Goal: Task Accomplishment & Management: Manage account settings

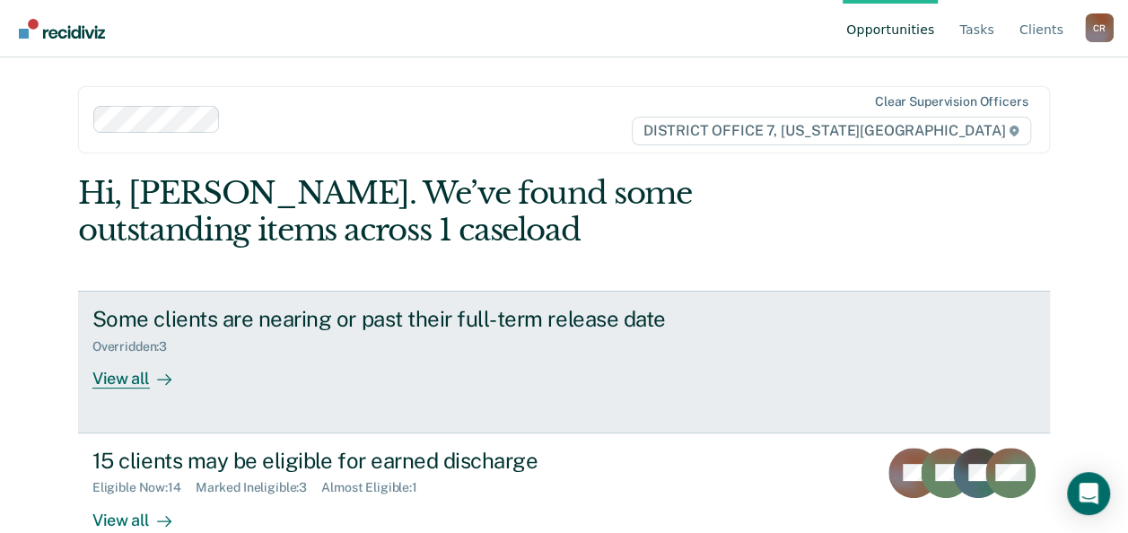
click at [129, 375] on div "View all" at bounding box center [142, 371] width 101 height 35
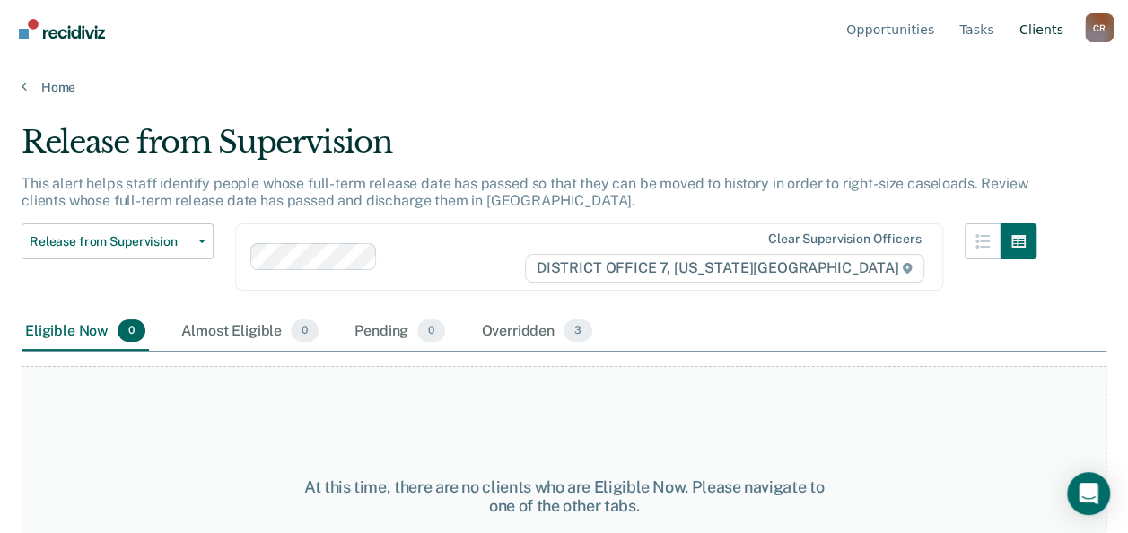
click at [1041, 34] on link "Client s" at bounding box center [1041, 28] width 51 height 57
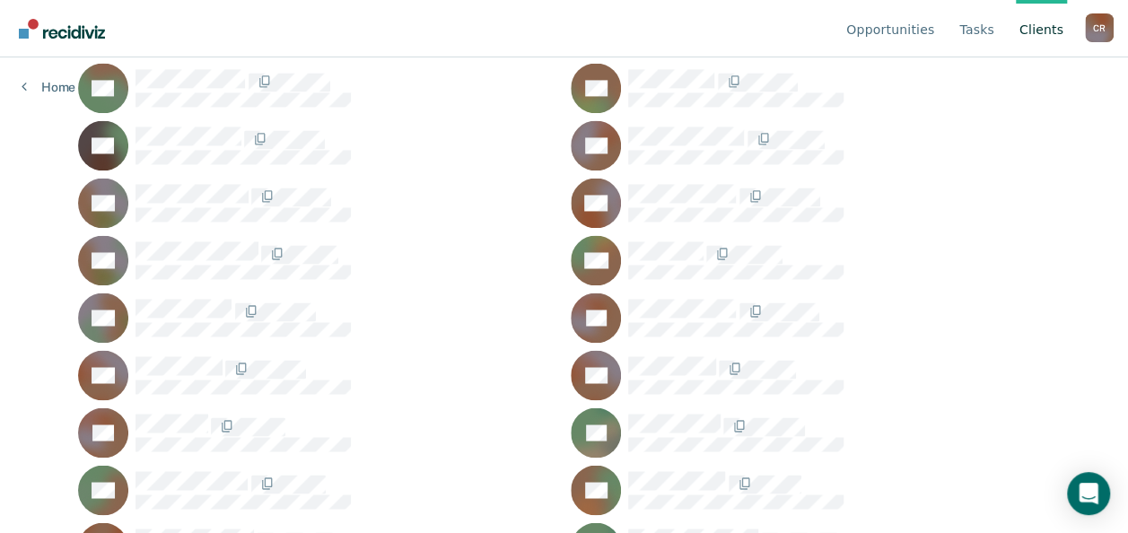
scroll to position [1441, 0]
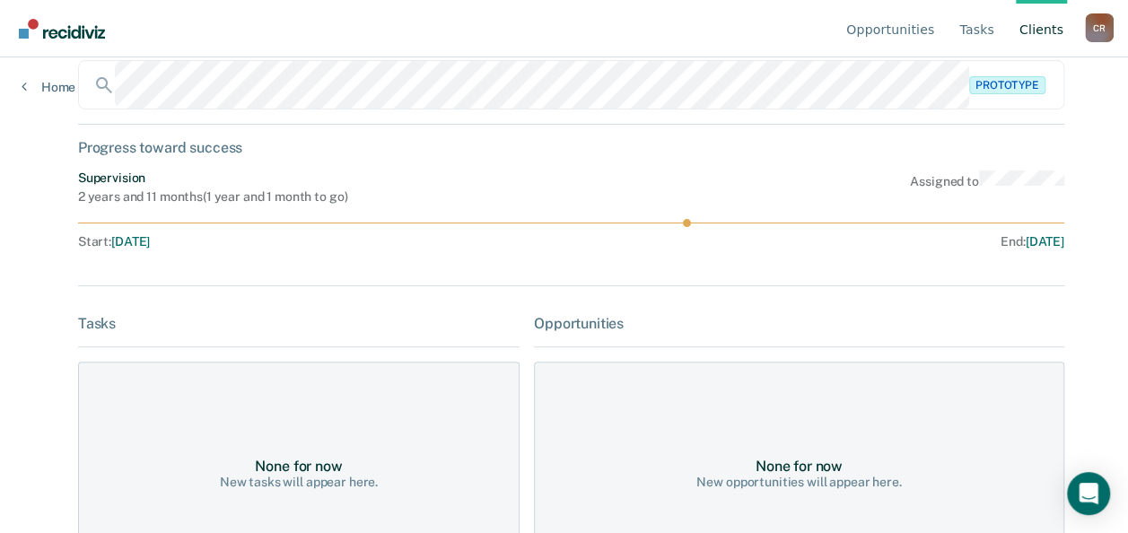
scroll to position [66, 0]
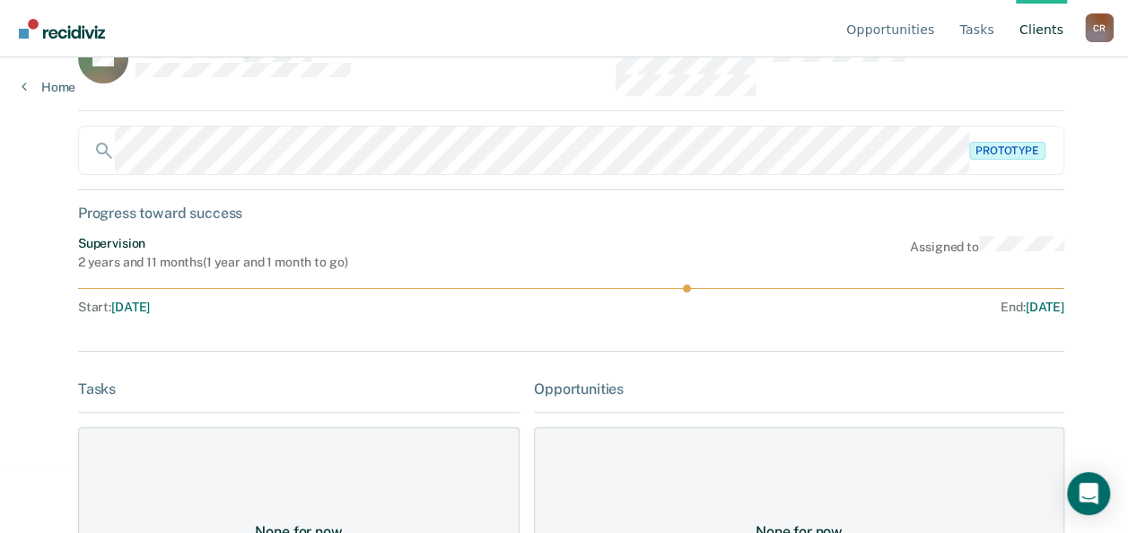
click at [1038, 32] on link "Client s" at bounding box center [1041, 28] width 51 height 57
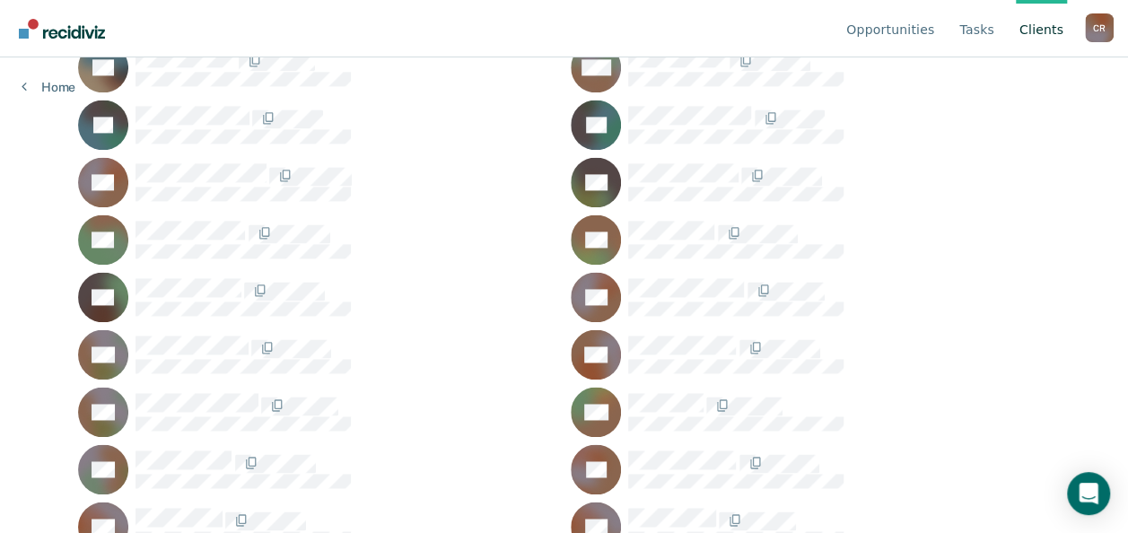
scroll to position [1256, 0]
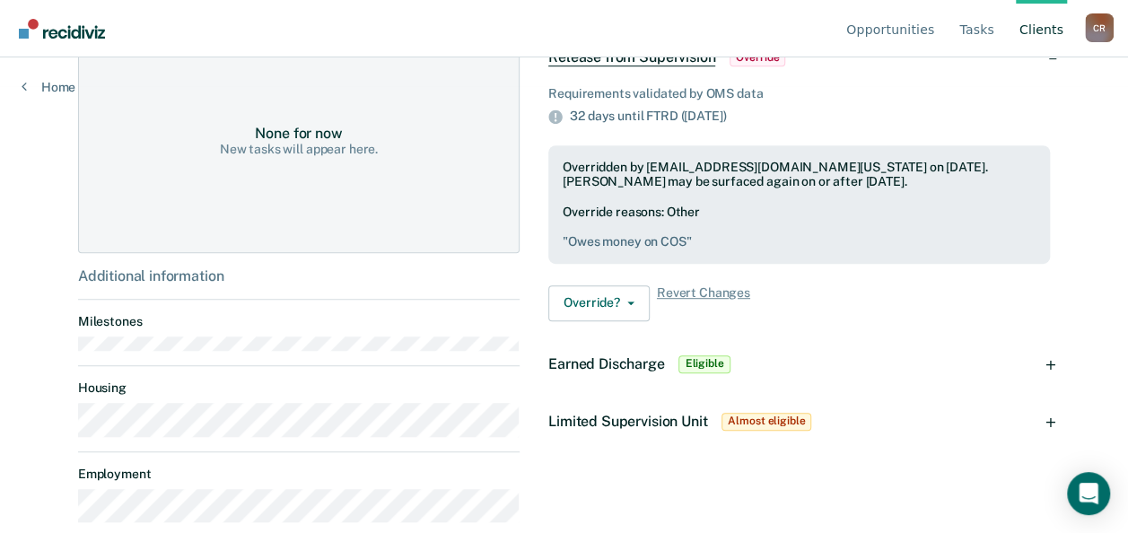
scroll to position [469, 0]
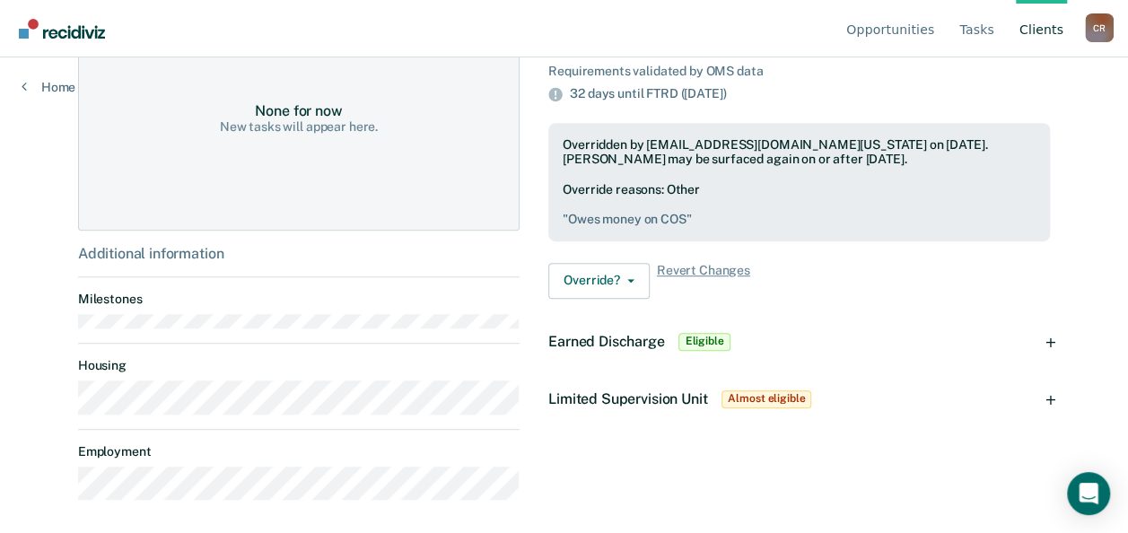
click at [709, 343] on span "Eligible" at bounding box center [703, 342] width 51 height 18
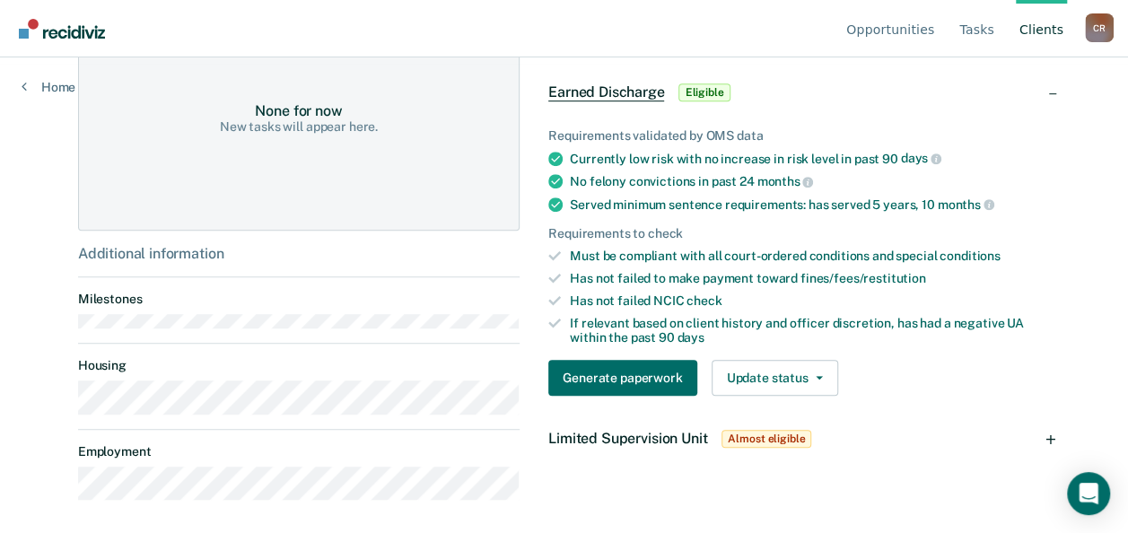
click at [865, 400] on div "Requirements validated by OMS data Currently low risk with no increase in risk …" at bounding box center [799, 255] width 530 height 310
click at [816, 376] on icon "button" at bounding box center [819, 378] width 7 height 4
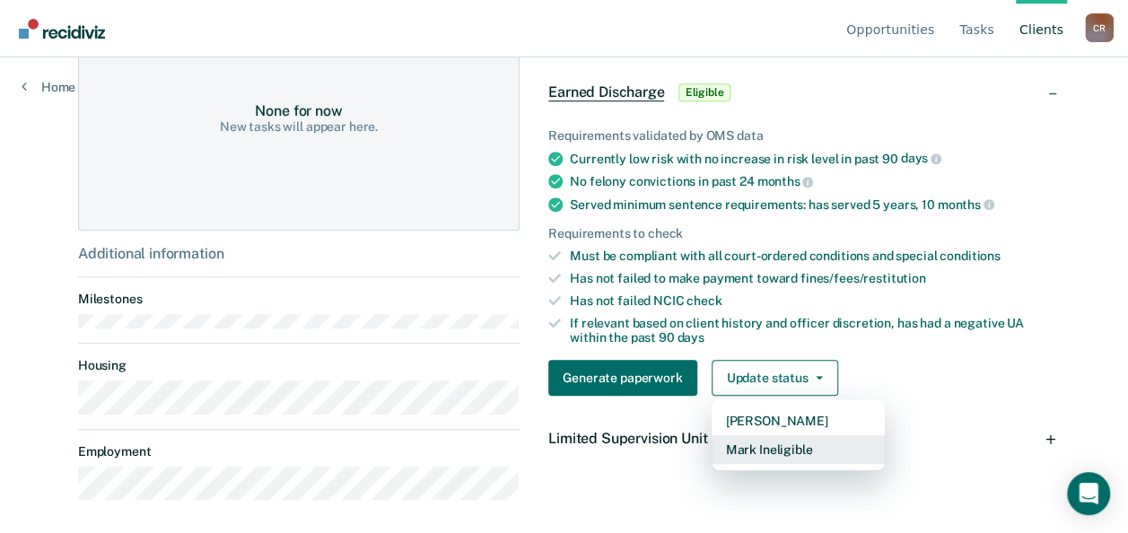
click at [796, 447] on button "Mark Ineligible" at bounding box center [798, 449] width 173 height 29
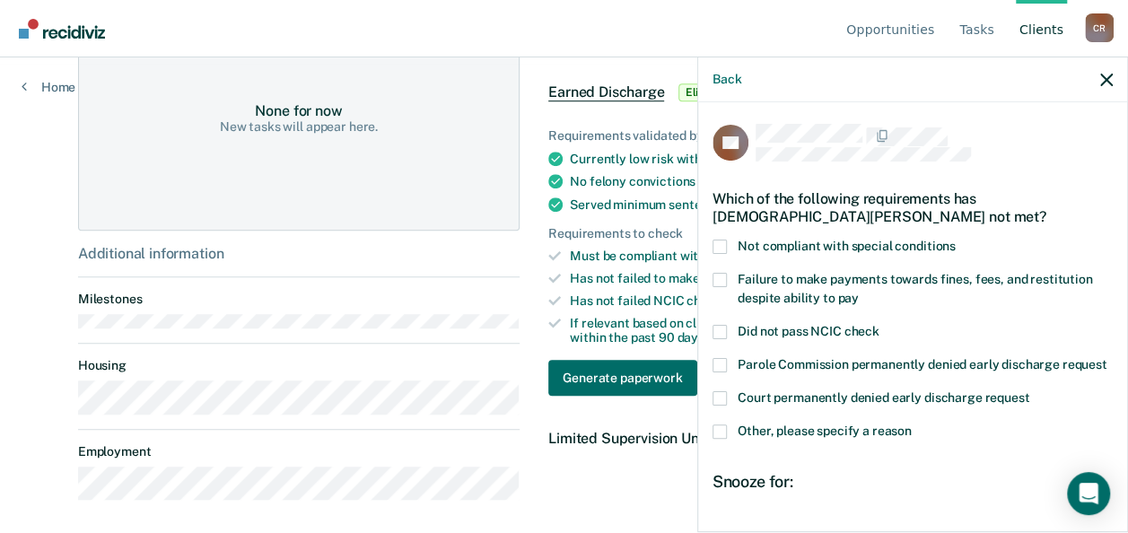
click at [716, 439] on span at bounding box center [720, 431] width 14 height 14
click at [912, 424] on input "Other, please specify a reason" at bounding box center [912, 424] width 0 height 0
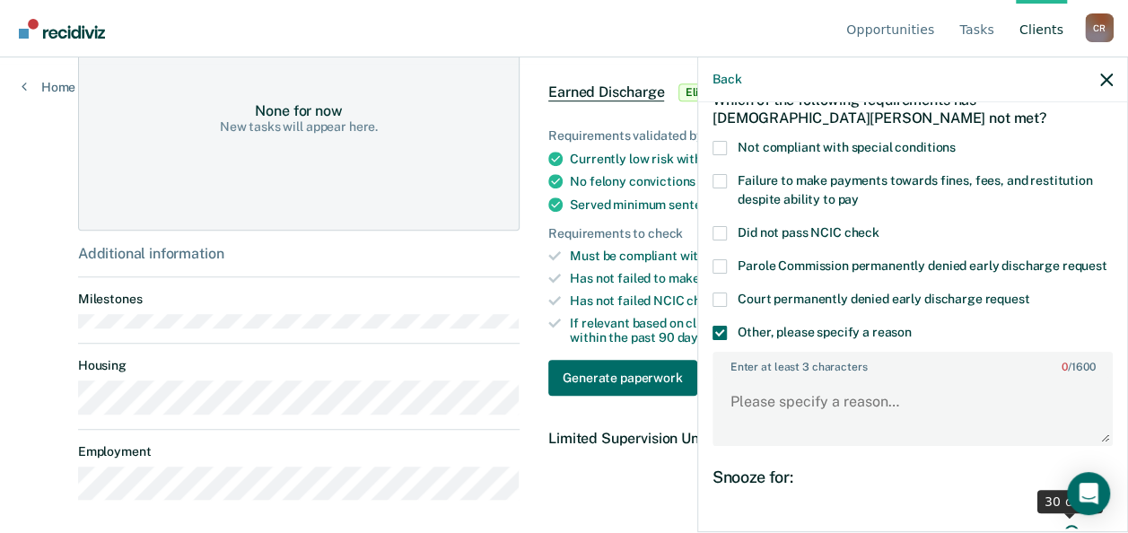
scroll to position [179, 0]
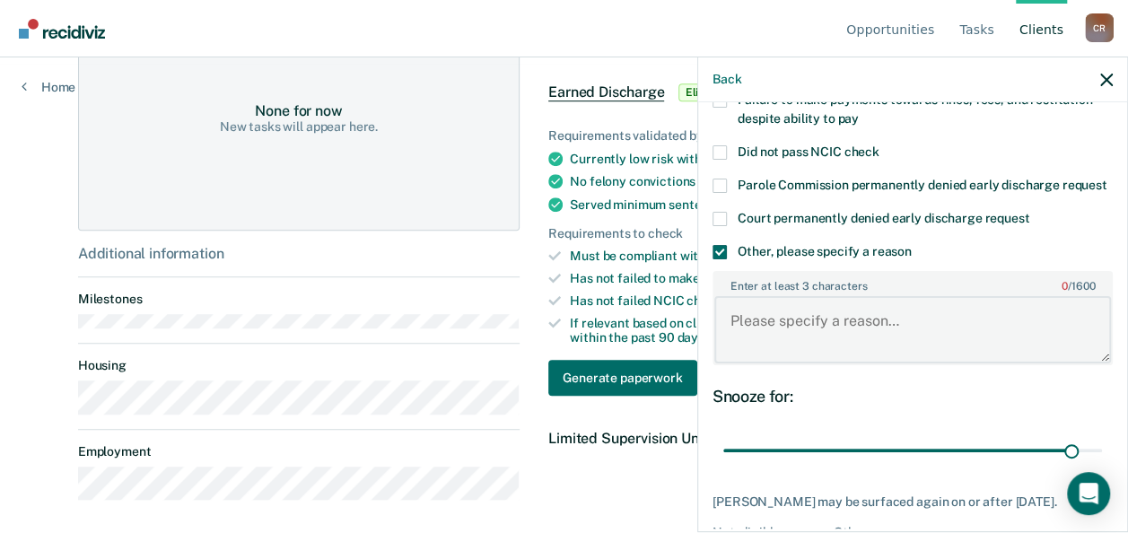
click at [765, 336] on textarea "Enter at least 3 characters 0 / 1600" at bounding box center [912, 329] width 397 height 66
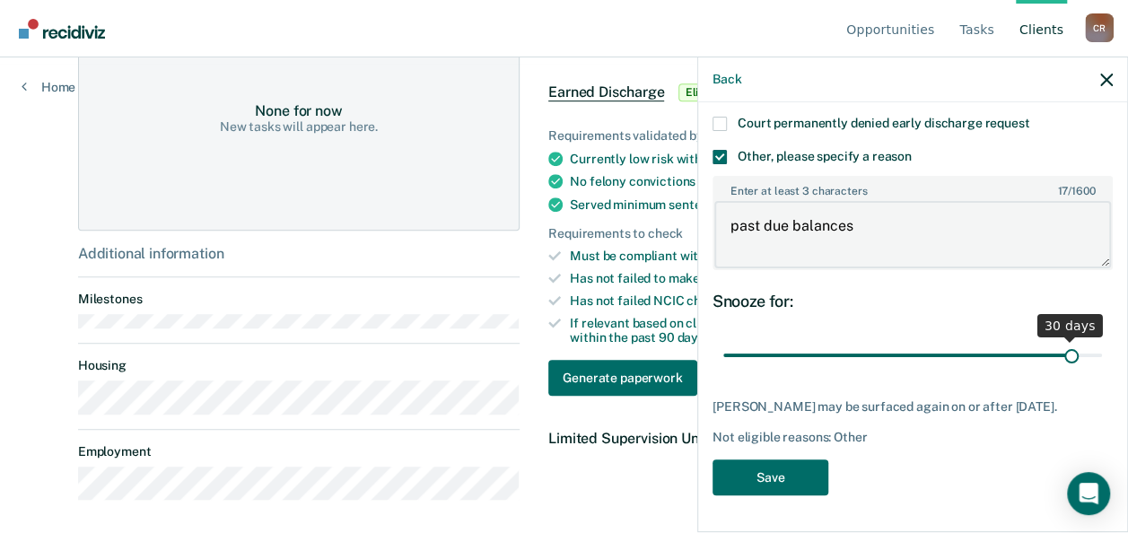
scroll to position [305, 0]
type textarea "past due balances"
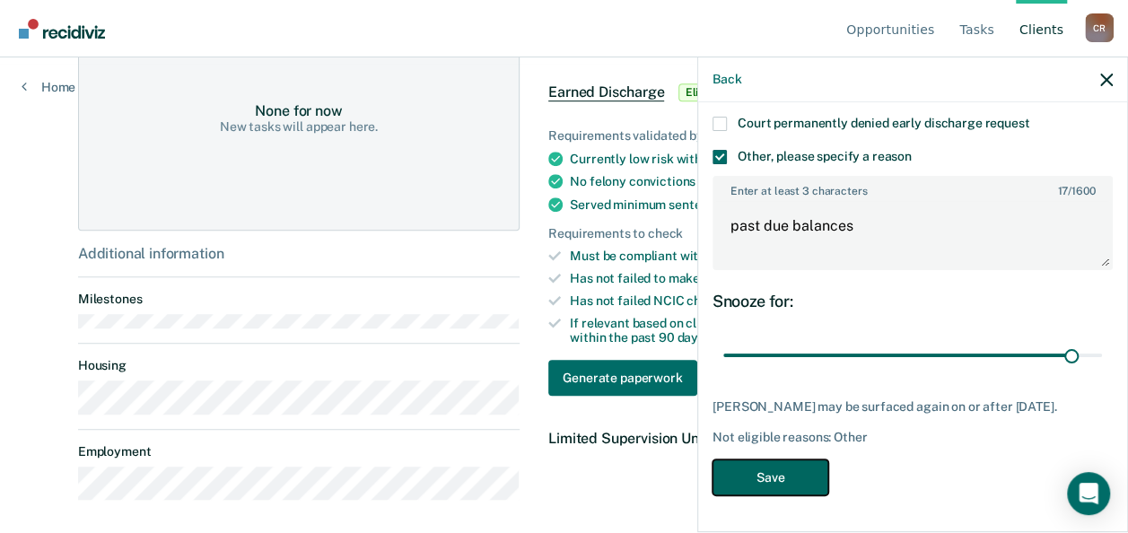
click at [786, 481] on button "Save" at bounding box center [771, 477] width 116 height 37
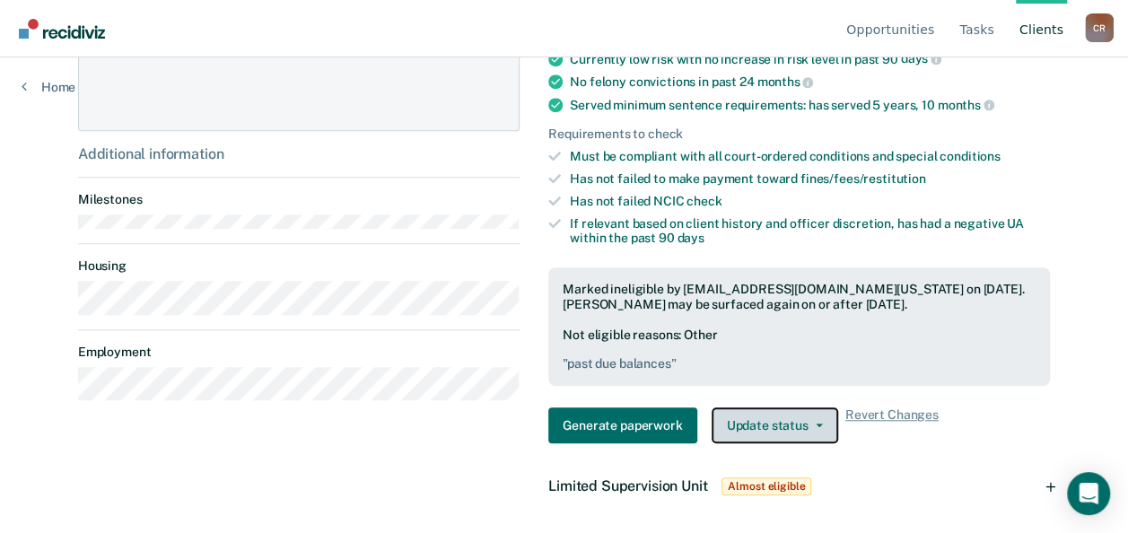
scroll to position [569, 0]
click at [743, 486] on span "Almost eligible" at bounding box center [766, 486] width 90 height 18
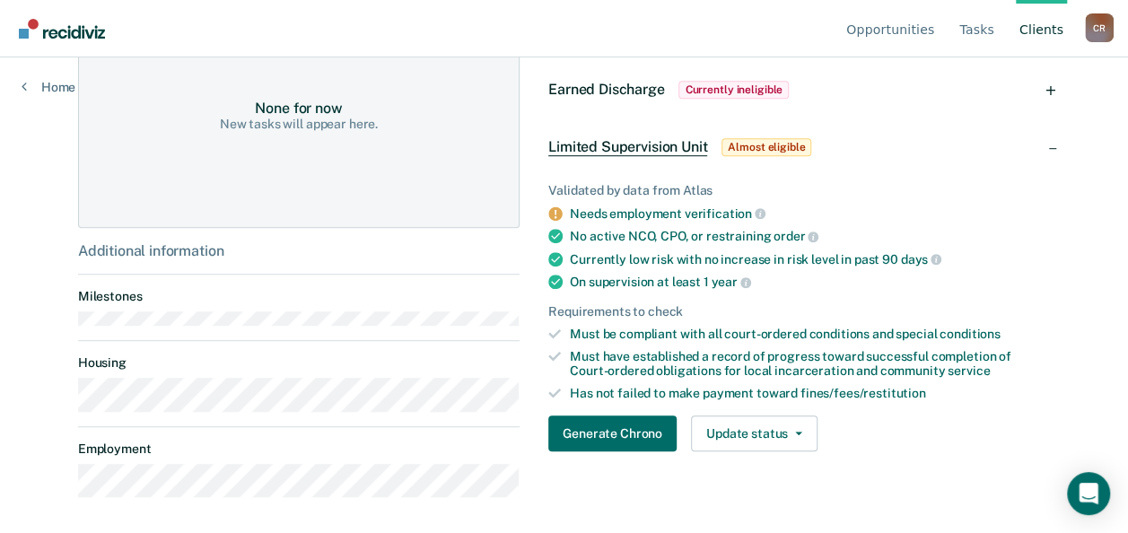
scroll to position [469, 0]
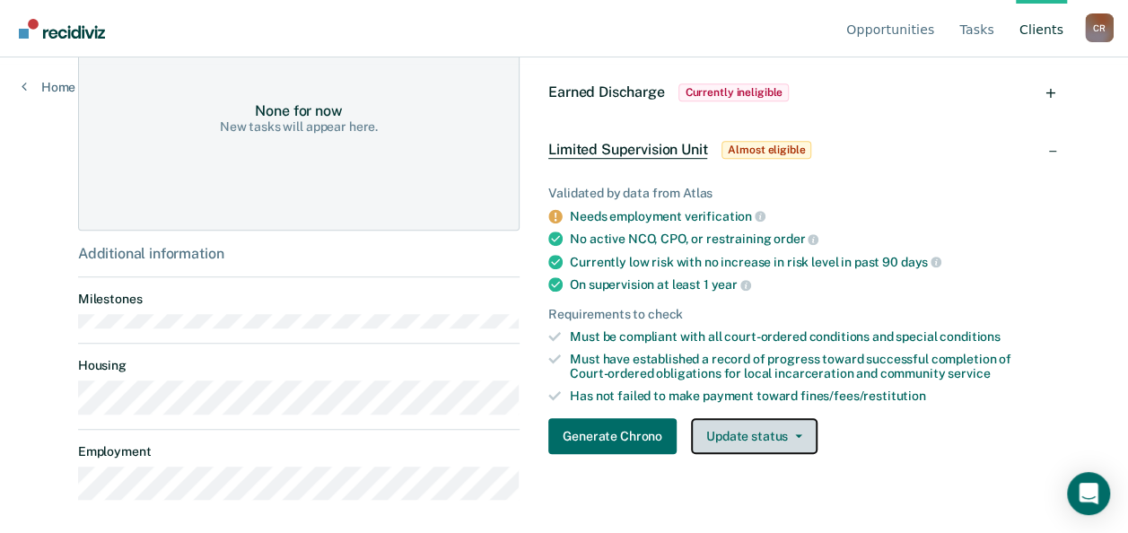
click at [768, 432] on button "Update status" at bounding box center [754, 436] width 127 height 36
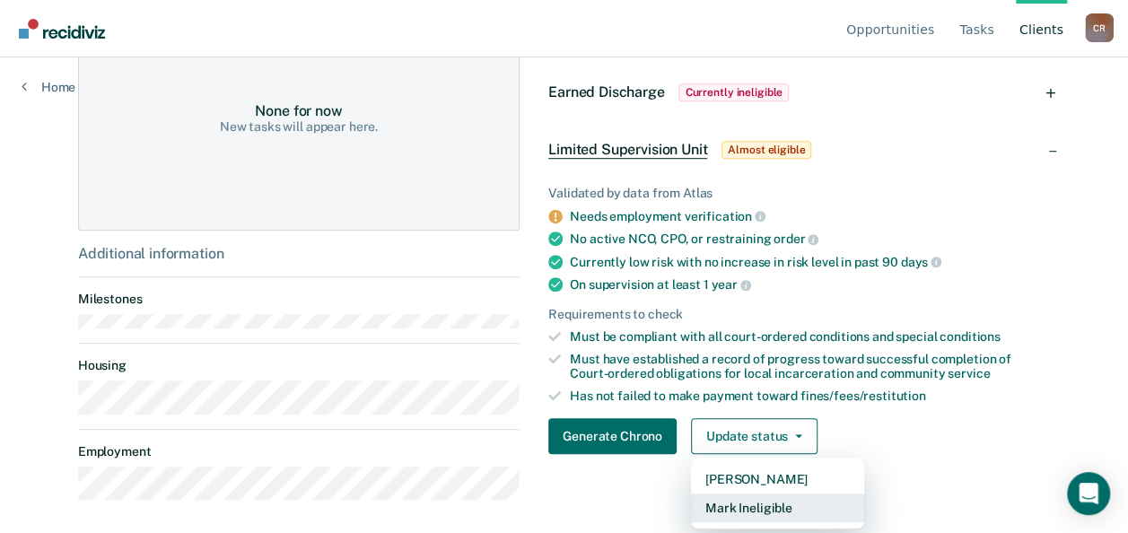
click at [747, 499] on button "Mark Ineligible" at bounding box center [777, 508] width 173 height 29
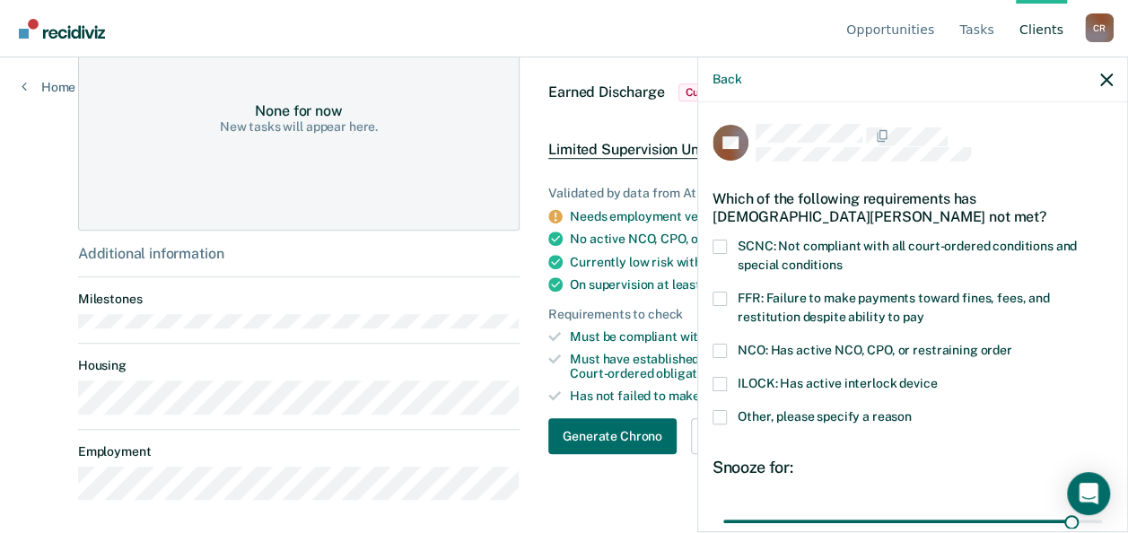
click at [726, 418] on label "Other, please specify a reason" at bounding box center [913, 419] width 400 height 19
click at [912, 410] on input "Other, please specify a reason" at bounding box center [912, 410] width 0 height 0
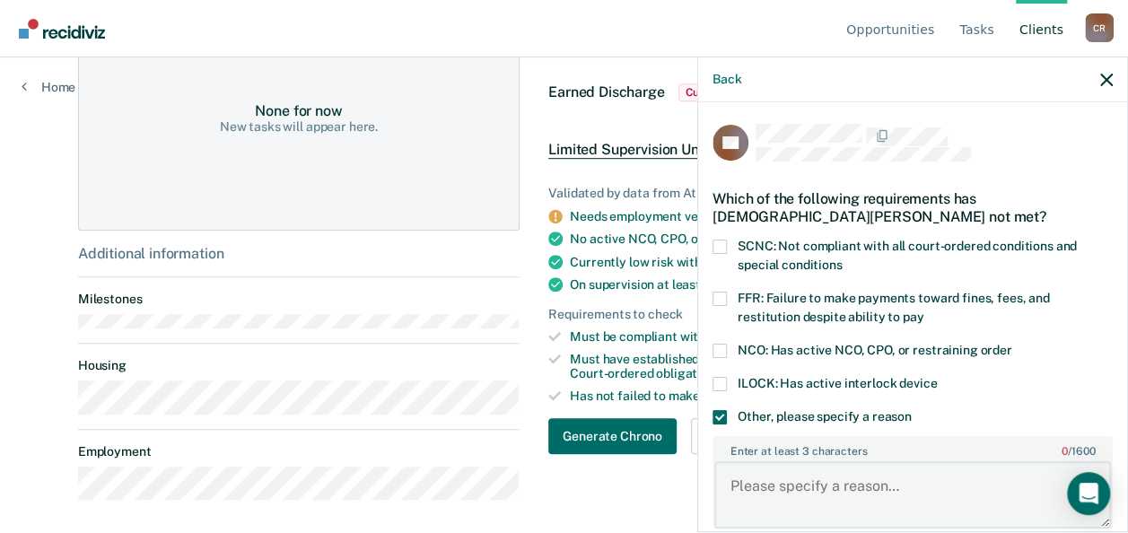
click at [748, 467] on textarea "Enter at least 3 characters 0 / 1600" at bounding box center [912, 494] width 397 height 66
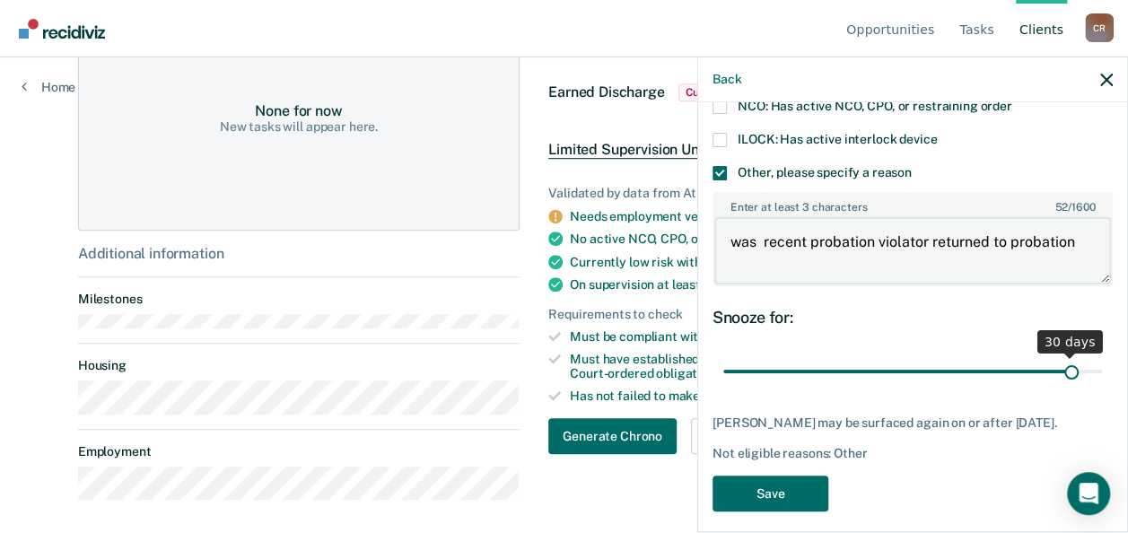
scroll to position [269, 0]
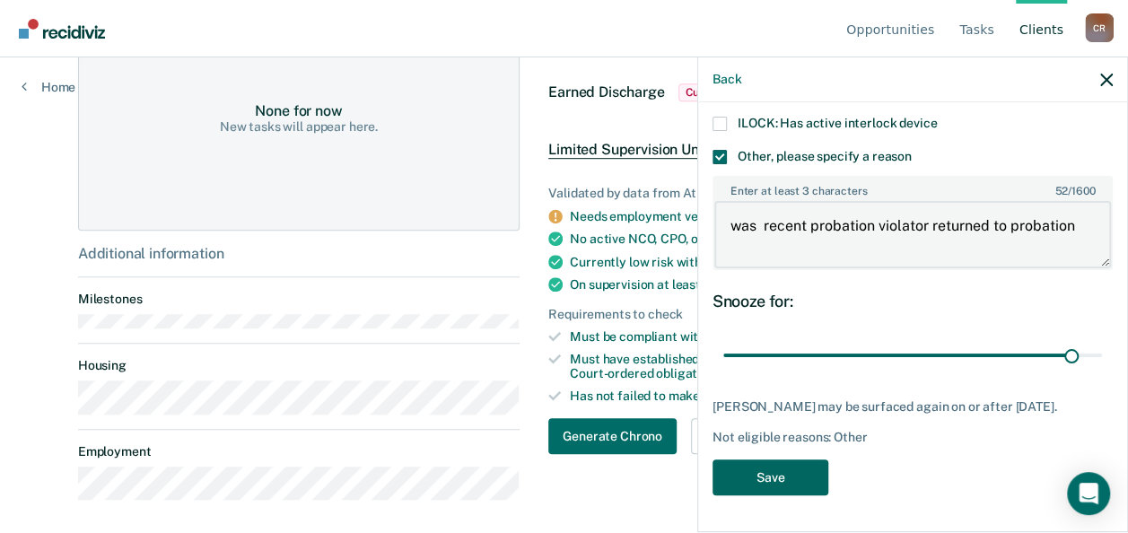
type textarea "was recent probation violator returned to probation"
click at [767, 481] on button "Save" at bounding box center [771, 477] width 116 height 37
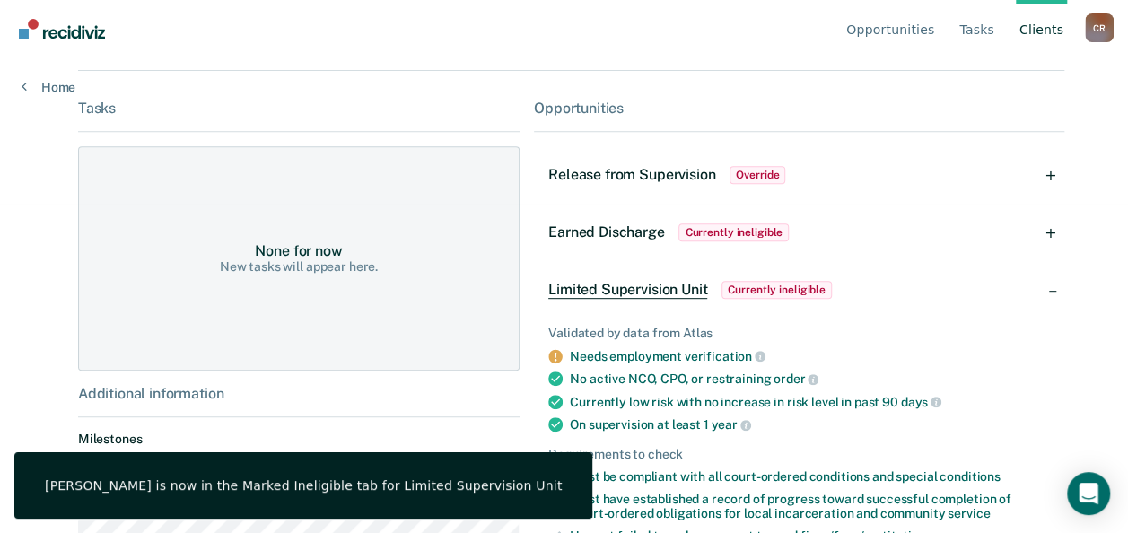
scroll to position [321, 0]
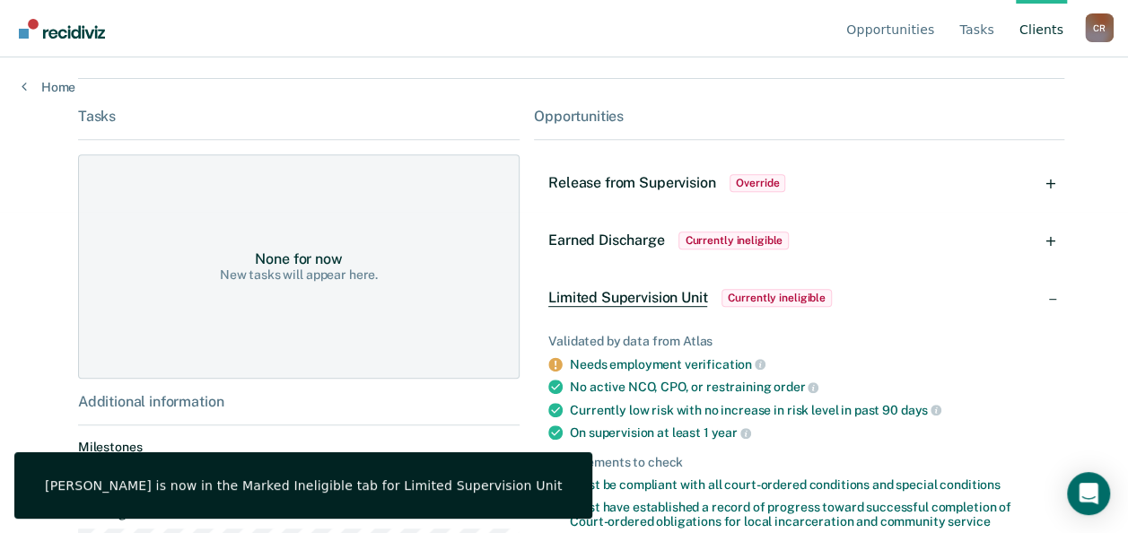
click at [1027, 31] on link "Client s" at bounding box center [1041, 28] width 51 height 57
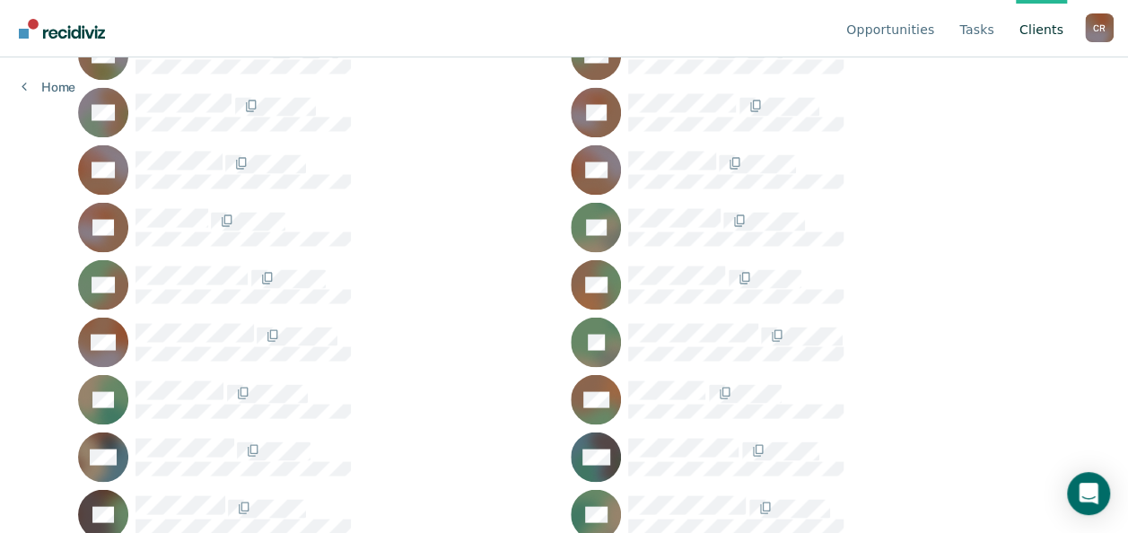
scroll to position [1531, 0]
